Goal: Task Accomplishment & Management: Manage account settings

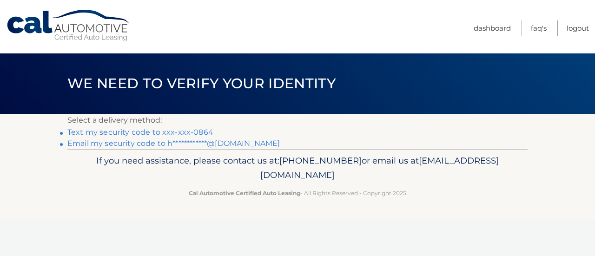
click at [240, 143] on link "**********" at bounding box center [173, 143] width 212 height 9
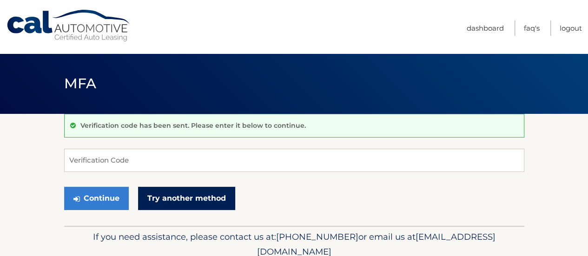
click at [192, 193] on link "Try another method" at bounding box center [186, 198] width 97 height 23
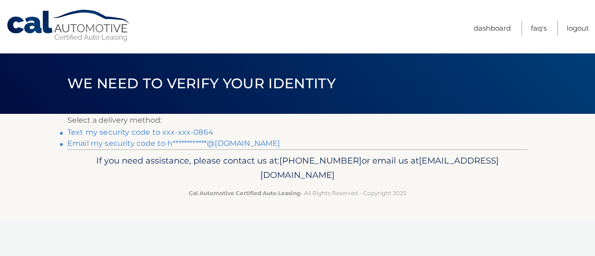
click at [171, 130] on link "Text my security code to xxx-xxx-0864" at bounding box center [140, 132] width 146 height 9
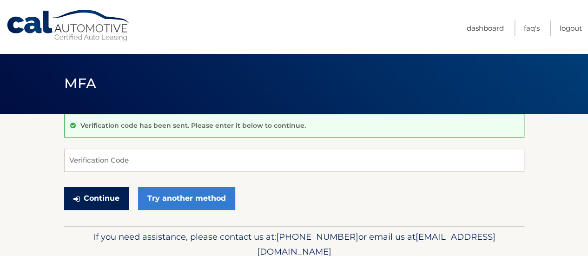
click at [105, 196] on button "Continue" at bounding box center [96, 198] width 65 height 23
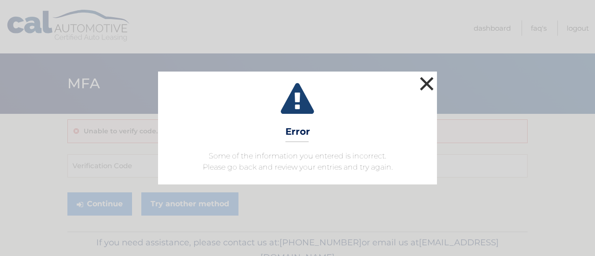
click at [427, 84] on button "×" at bounding box center [426, 83] width 19 height 19
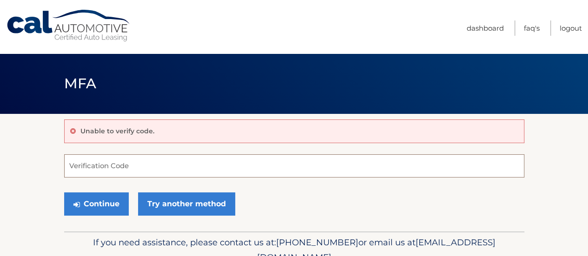
click at [201, 170] on input "Verification Code" at bounding box center [294, 165] width 460 height 23
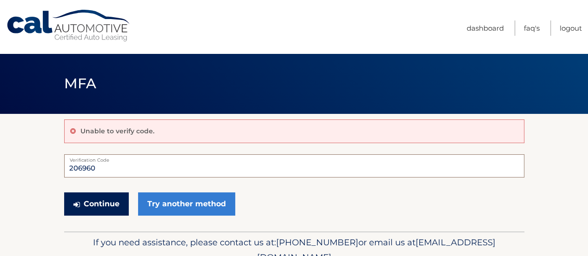
type input "206960"
click at [116, 200] on button "Continue" at bounding box center [96, 203] width 65 height 23
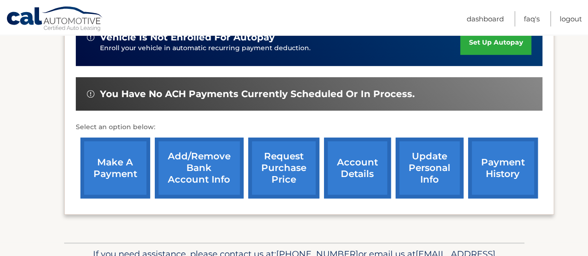
scroll to position [251, 0]
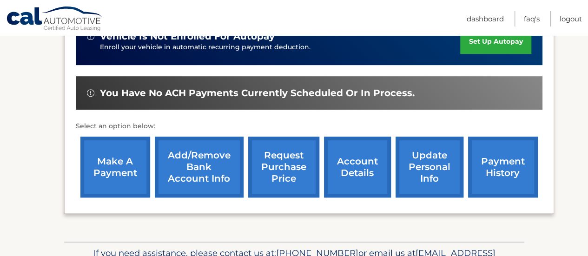
click at [134, 164] on link "make a payment" at bounding box center [115, 167] width 70 height 61
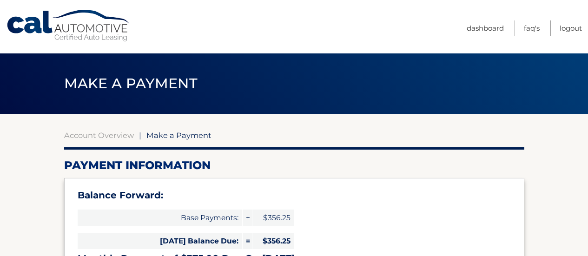
select select "ZDU4Yjg3MzItOWRlMS00M2ZmLThkOGYtNzBiYzU0OTIyY2I5"
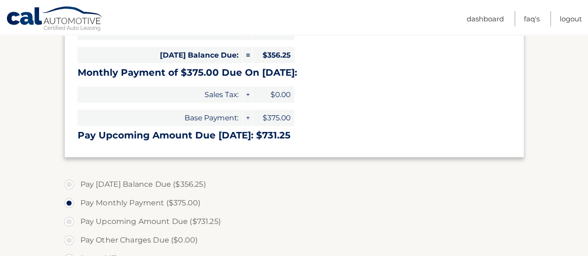
scroll to position [189, 0]
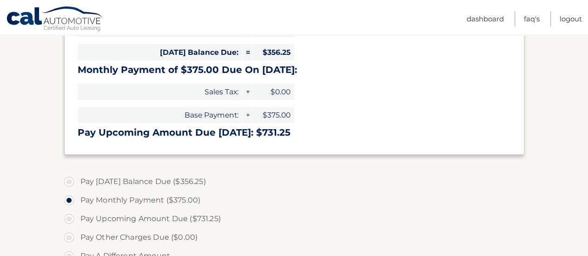
click at [70, 183] on label "Pay [DATE] Balance Due ($356.25)" at bounding box center [294, 181] width 460 height 19
click at [70, 183] on input "Pay [DATE] Balance Due ($356.25)" at bounding box center [72, 179] width 9 height 15
radio input "true"
type input "356.25"
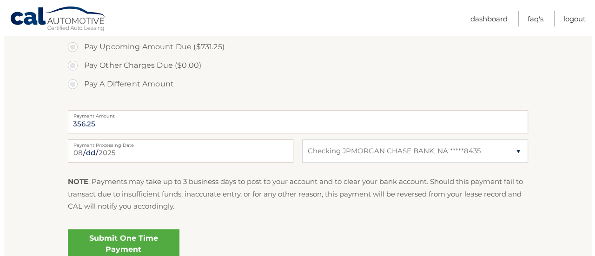
scroll to position [362, 0]
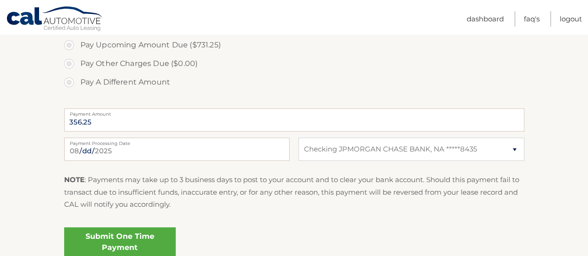
click at [109, 239] on link "Submit One Time Payment" at bounding box center [120, 242] width 112 height 30
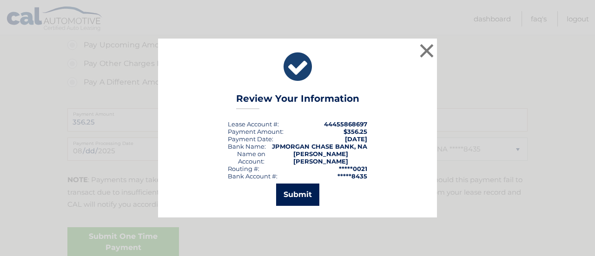
click at [293, 184] on button "Submit" at bounding box center [297, 195] width 43 height 22
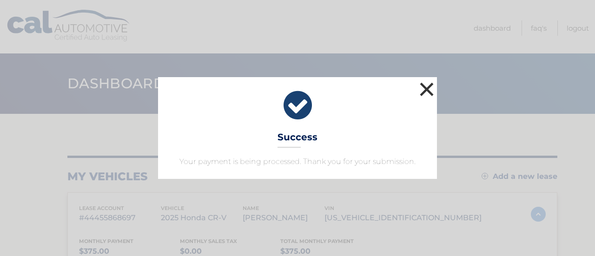
click at [429, 91] on button "×" at bounding box center [426, 89] width 19 height 19
